Goal: Entertainment & Leisure: Consume media (video, audio)

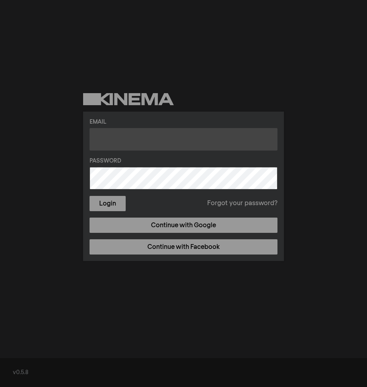
click at [136, 136] on input "text" at bounding box center [184, 139] width 188 height 22
type input "[EMAIL_ADDRESS][DOMAIN_NAME]"
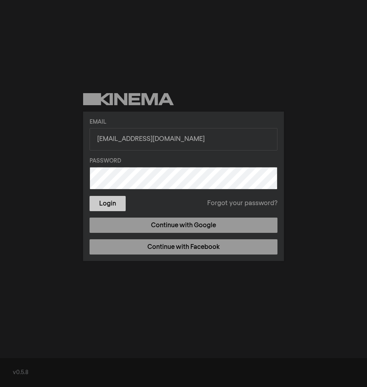
click at [106, 203] on button "Login" at bounding box center [108, 203] width 36 height 15
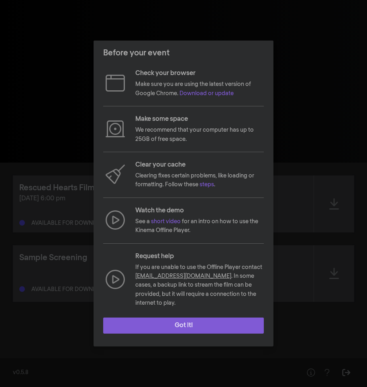
click at [180, 320] on button "Got it!" at bounding box center [183, 326] width 161 height 16
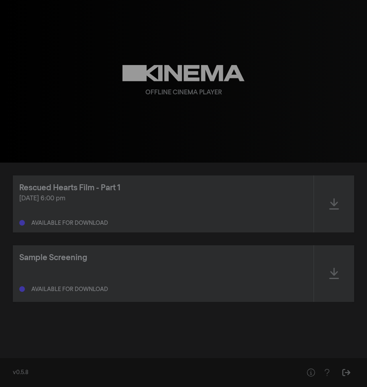
click at [290, 208] on div "[DATE] 6:00 pm Available for download" at bounding box center [163, 210] width 288 height 32
click at [256, 216] on div "[DATE] 6:00 pm Available for download" at bounding box center [163, 210] width 288 height 32
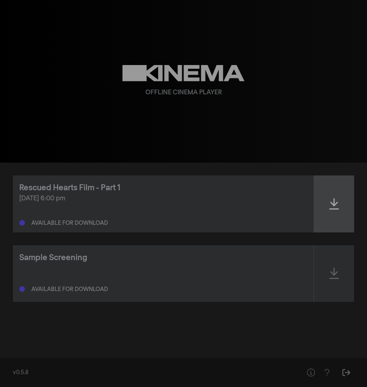
click at [338, 202] on icon at bounding box center [334, 203] width 10 height 11
click at [338, 203] on icon at bounding box center [334, 203] width 10 height 11
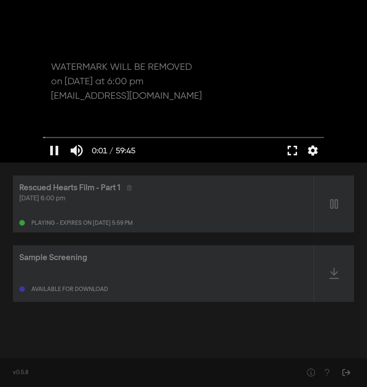
click at [294, 152] on button "fullscreen" at bounding box center [292, 151] width 22 height 24
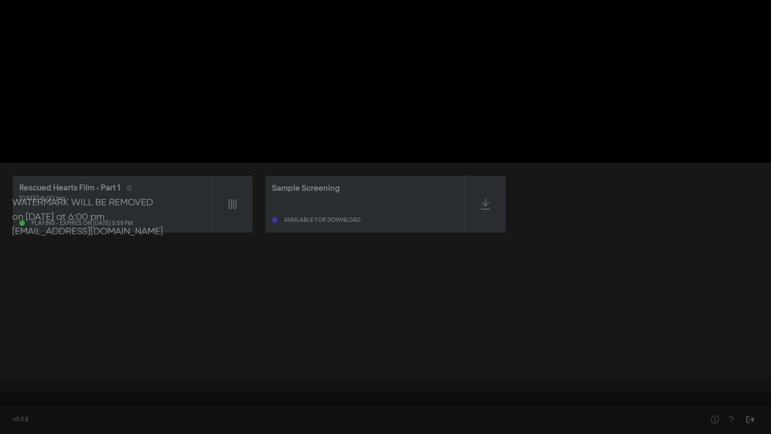
click at [20, 387] on button "pause" at bounding box center [15, 422] width 22 height 24
click at [367, 46] on div at bounding box center [385, 217] width 771 height 434
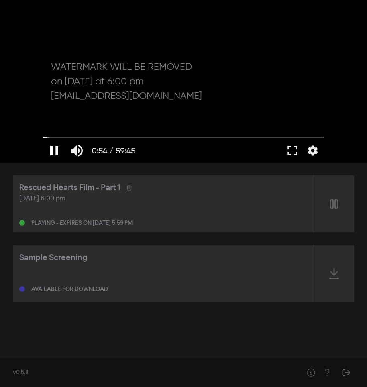
click at [53, 147] on button "pause" at bounding box center [54, 151] width 22 height 24
type input "54.159416"
